Goal: Task Accomplishment & Management: Manage account settings

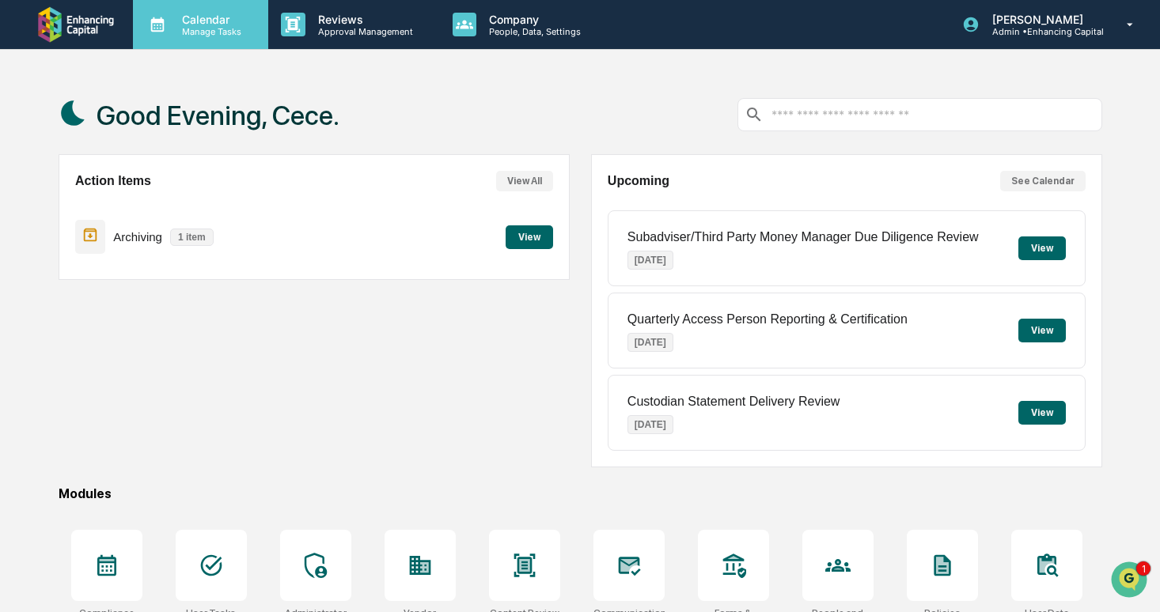
click at [235, 32] on p "Manage Tasks" at bounding box center [209, 31] width 80 height 11
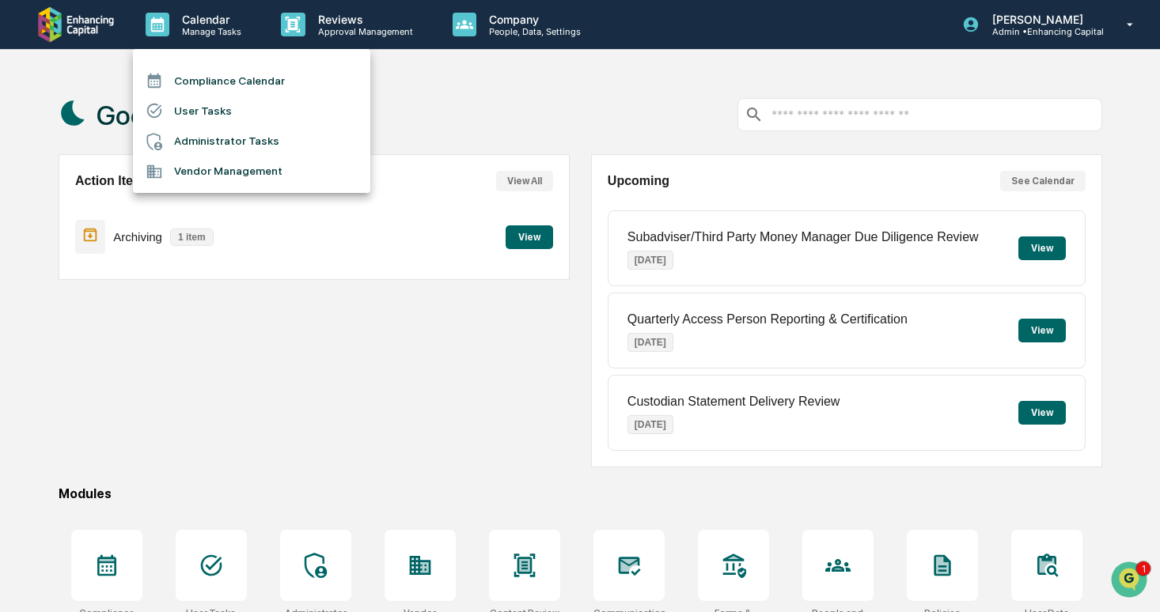
click at [239, 115] on li "User Tasks" at bounding box center [251, 111] width 237 height 30
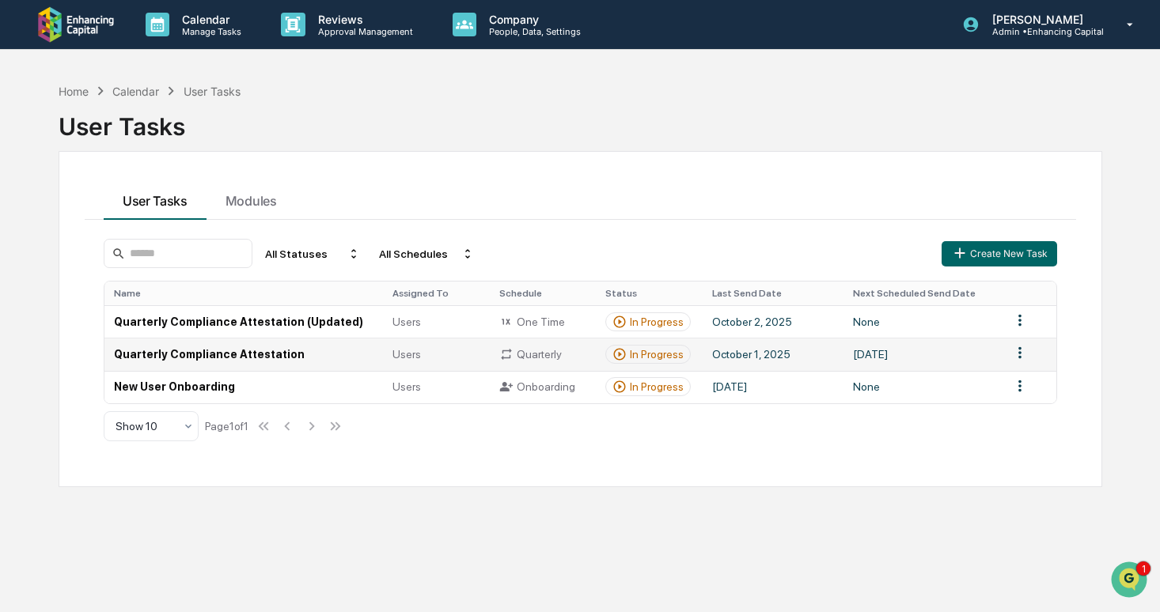
click at [1019, 354] on html "Calendar Manage Tasks Reviews Approval Management Company People, Data, Setting…" at bounding box center [580, 306] width 1160 height 612
click at [1010, 410] on div "Delete" at bounding box center [1019, 407] width 101 height 25
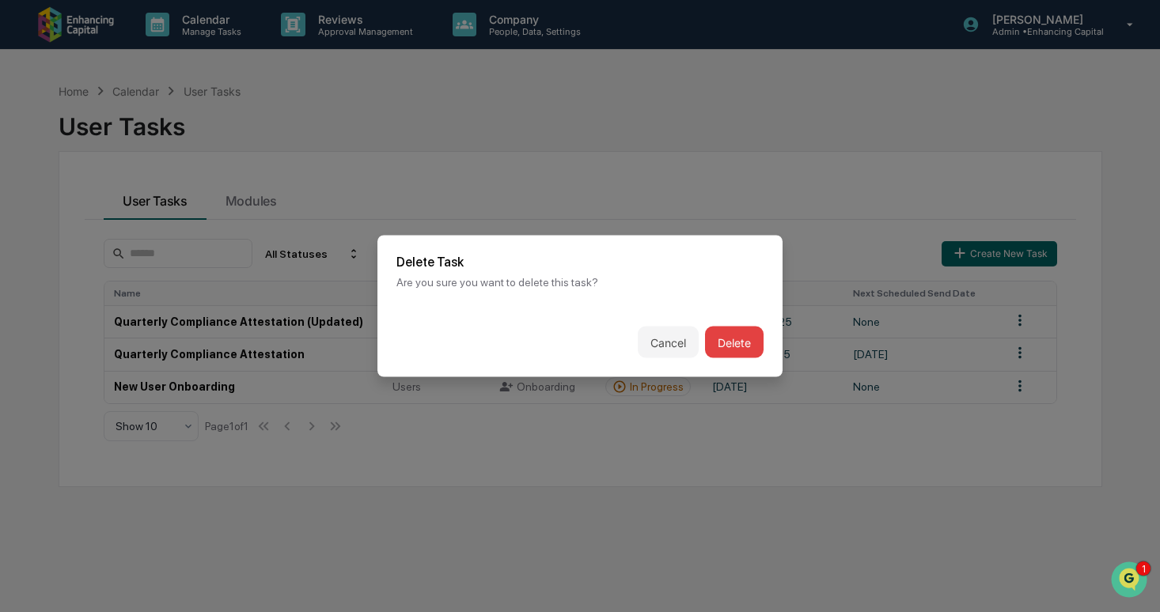
click at [742, 343] on button "Delete" at bounding box center [734, 343] width 59 height 32
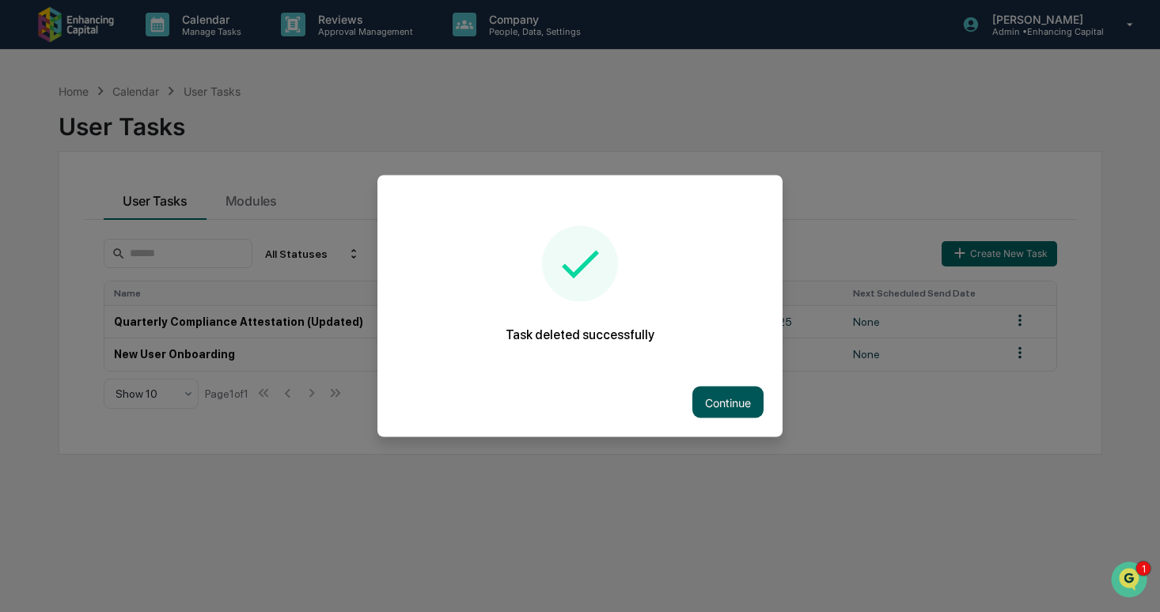
click at [734, 395] on button "Continue" at bounding box center [727, 403] width 71 height 32
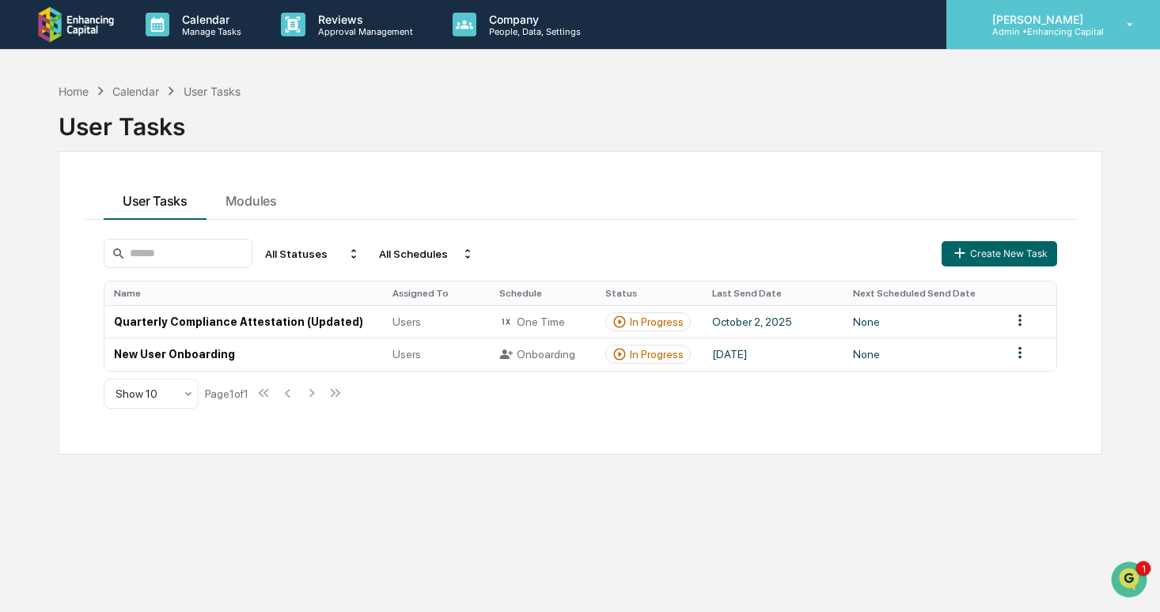
click at [974, 25] on icon at bounding box center [971, 24] width 15 height 15
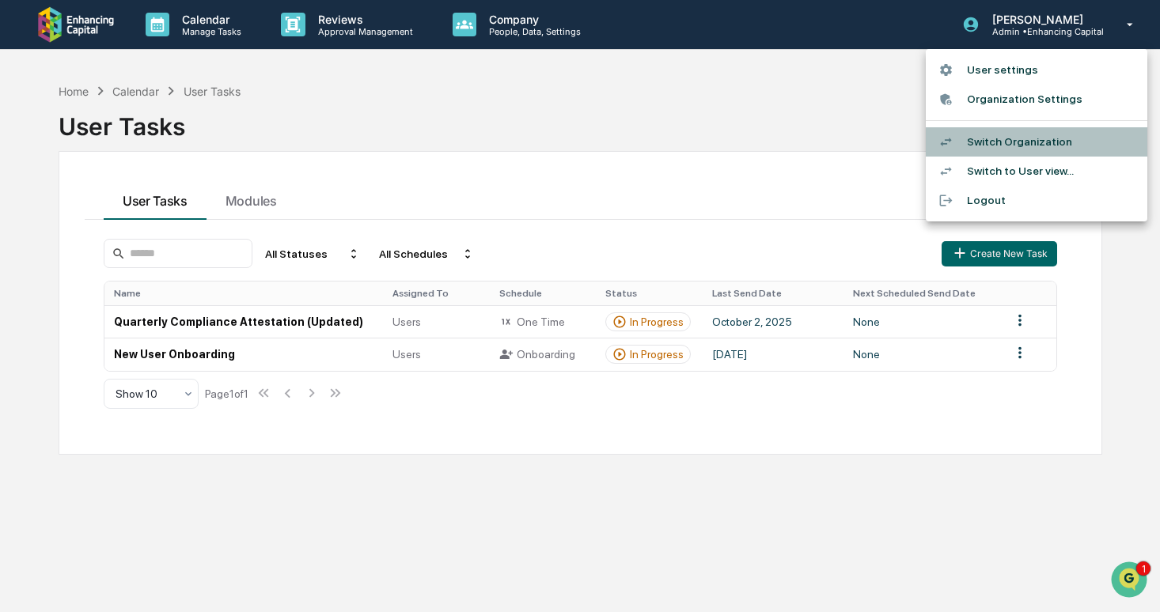
click at [1014, 141] on li "Switch Organization" at bounding box center [1036, 141] width 221 height 29
